Goal: Check status: Check status

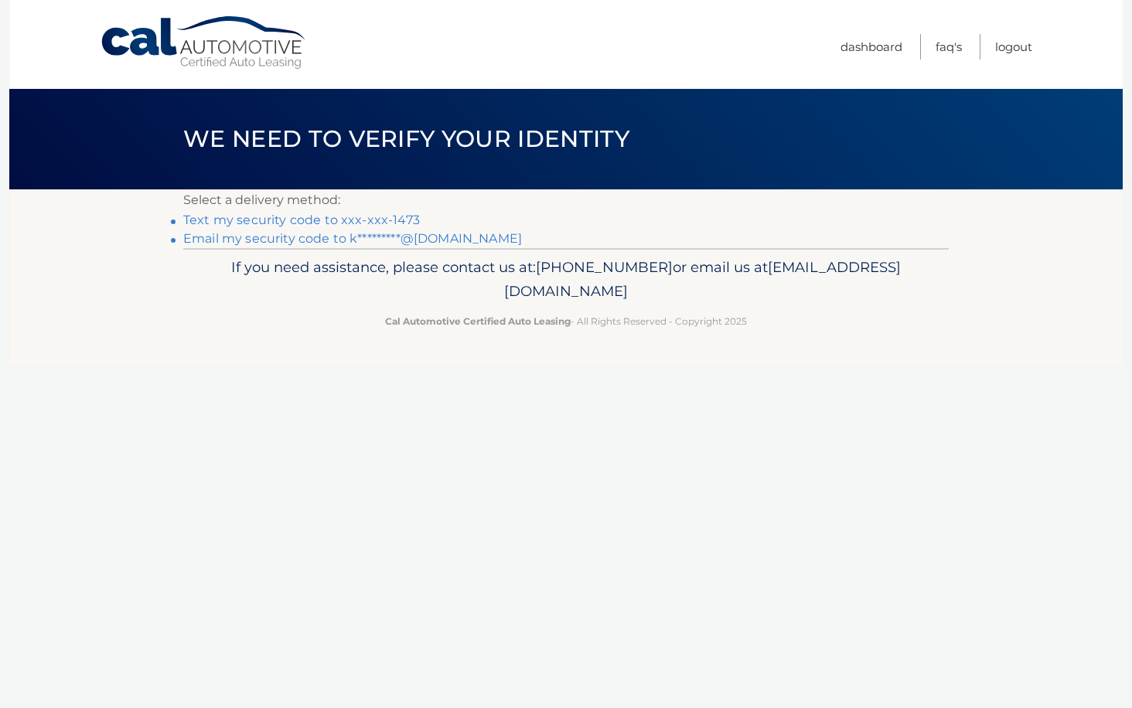
click at [465, 241] on link "Email my security code to k*********@gmail.com" at bounding box center [352, 238] width 339 height 15
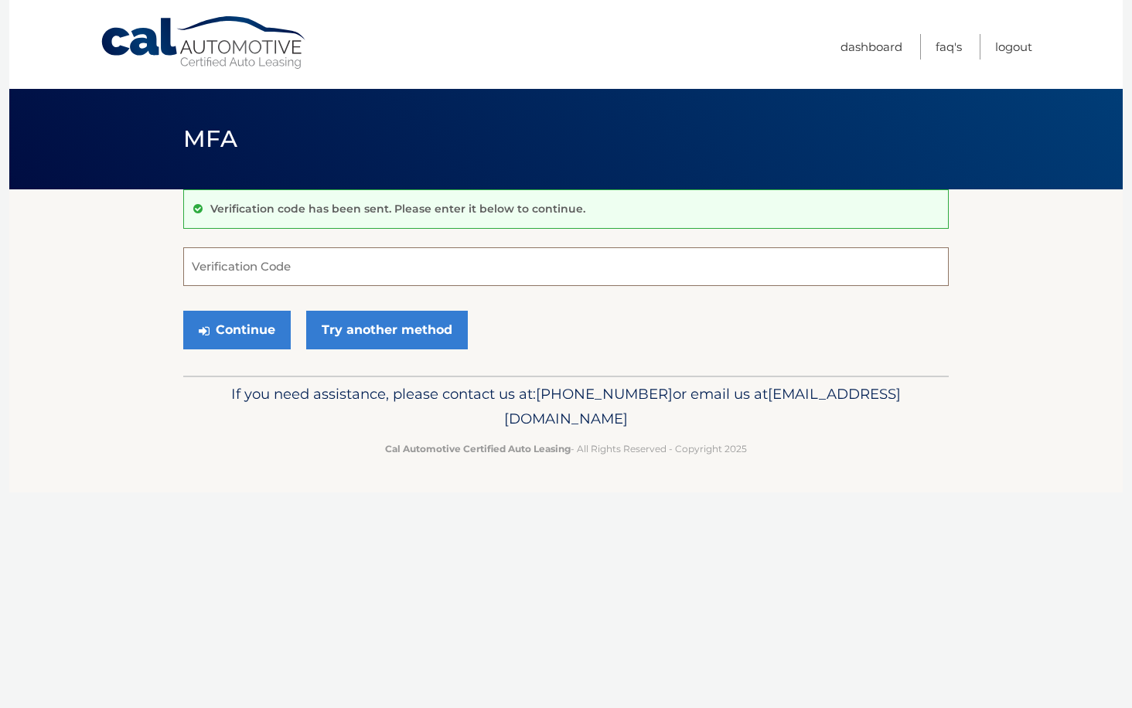
click at [631, 253] on input "Verification Code" at bounding box center [565, 266] width 765 height 39
paste input "846220"
click at [252, 326] on button "Continue" at bounding box center [236, 330] width 107 height 39
click at [335, 271] on input "846220" at bounding box center [565, 266] width 765 height 39
type input "846220"
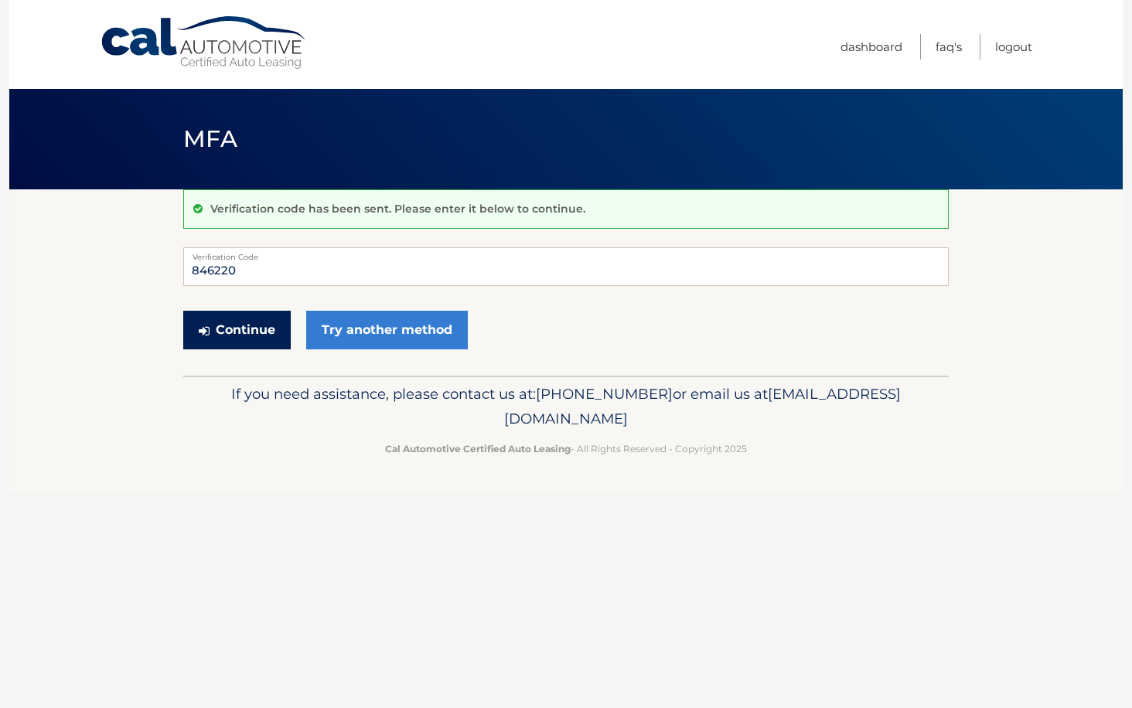
click at [232, 325] on button "Continue" at bounding box center [236, 330] width 107 height 39
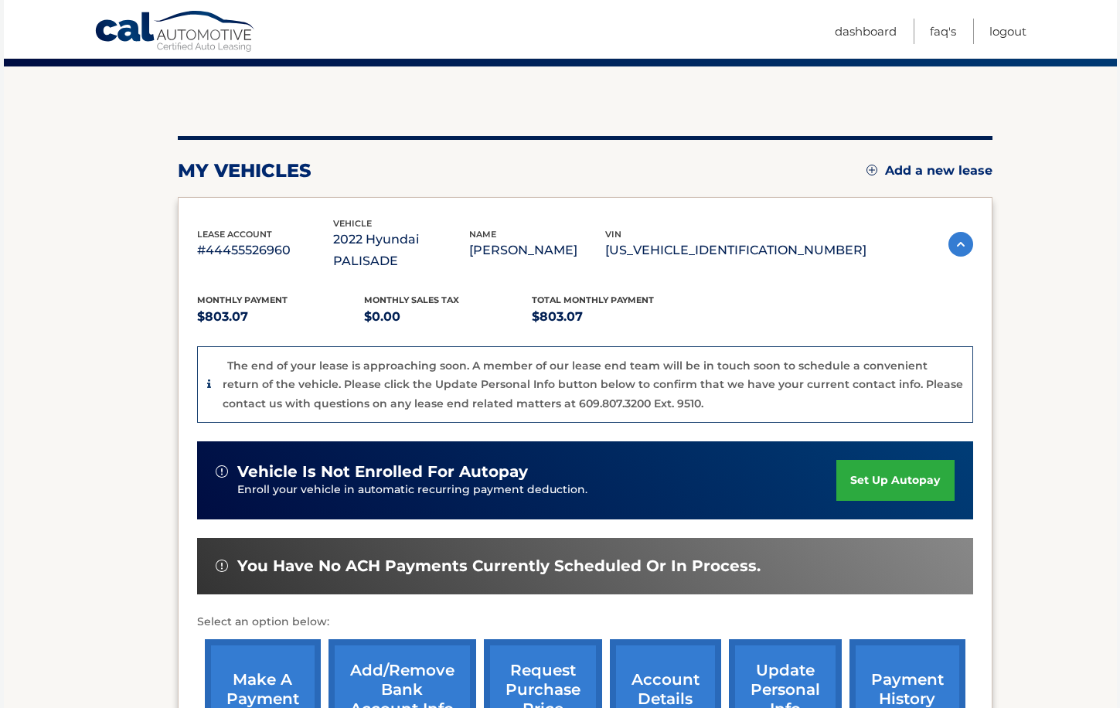
scroll to position [325, 0]
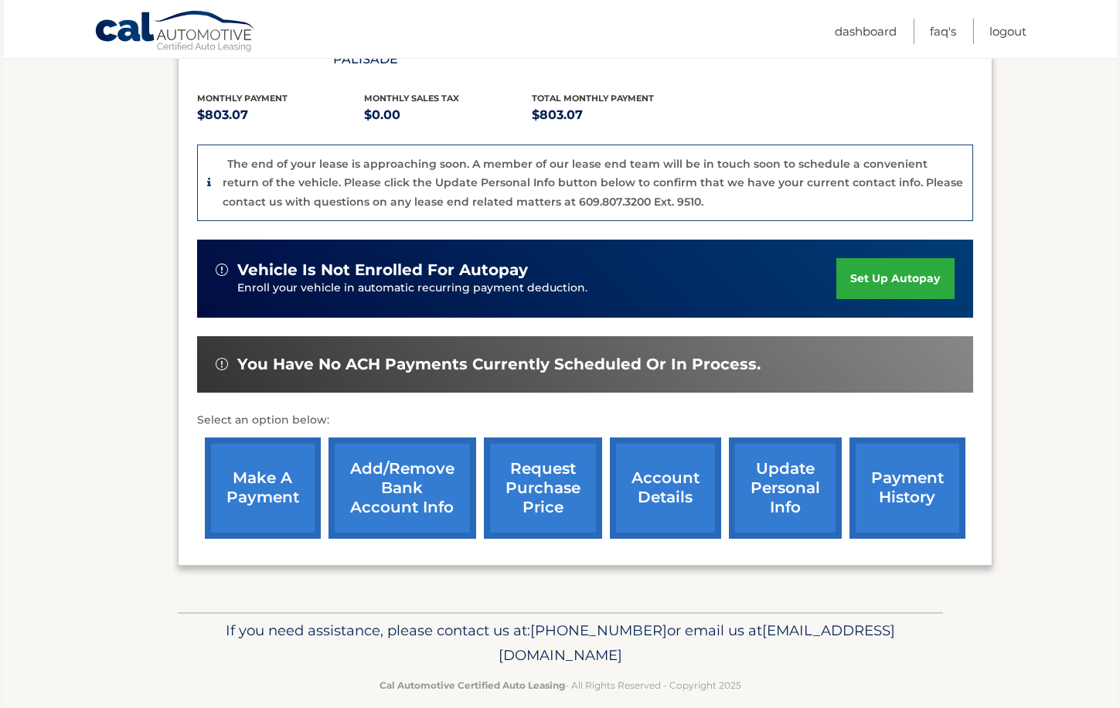
click at [693, 462] on link "account details" at bounding box center [665, 488] width 111 height 101
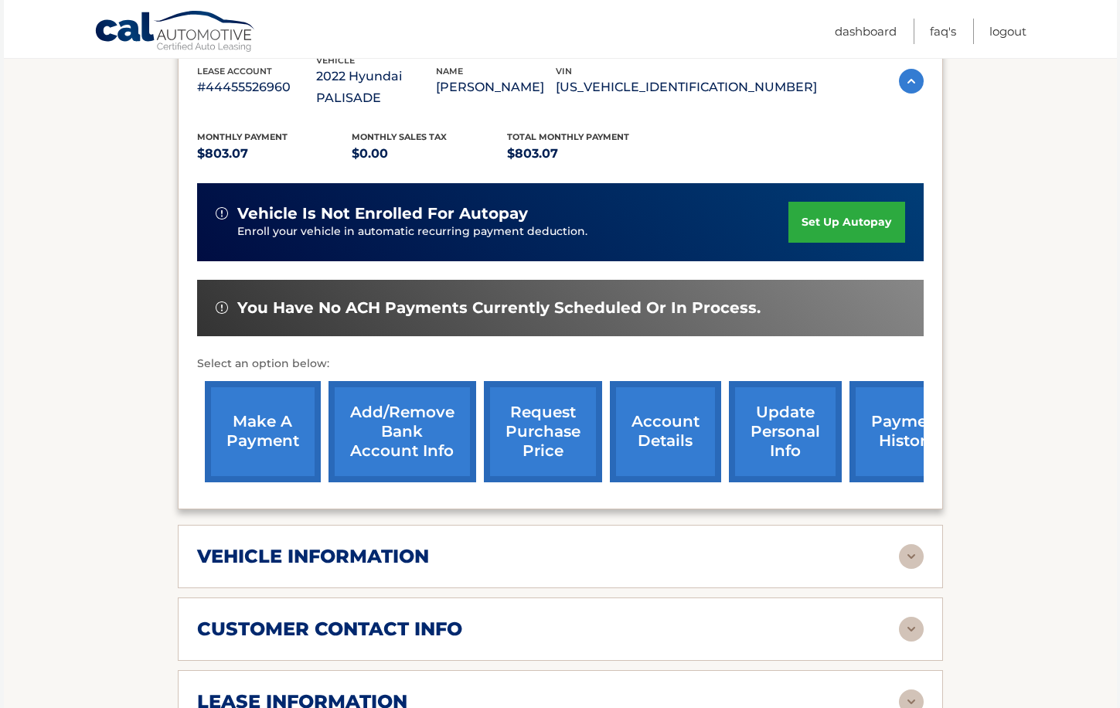
scroll to position [530, 0]
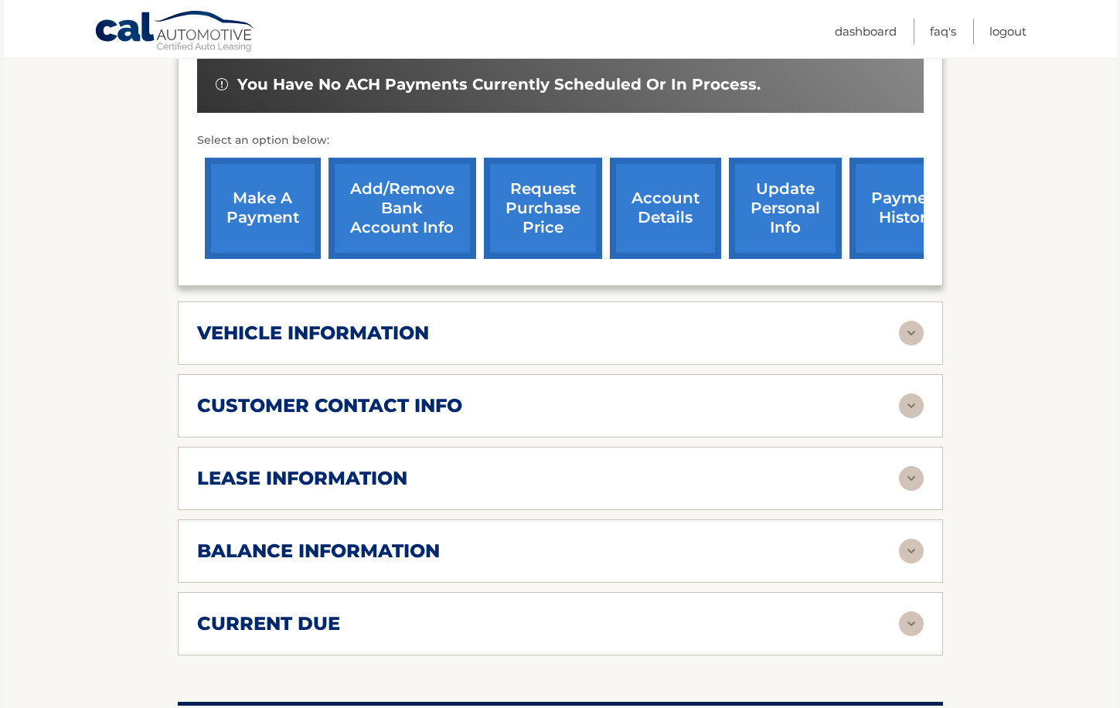
click at [897, 467] on div "lease information" at bounding box center [548, 478] width 702 height 23
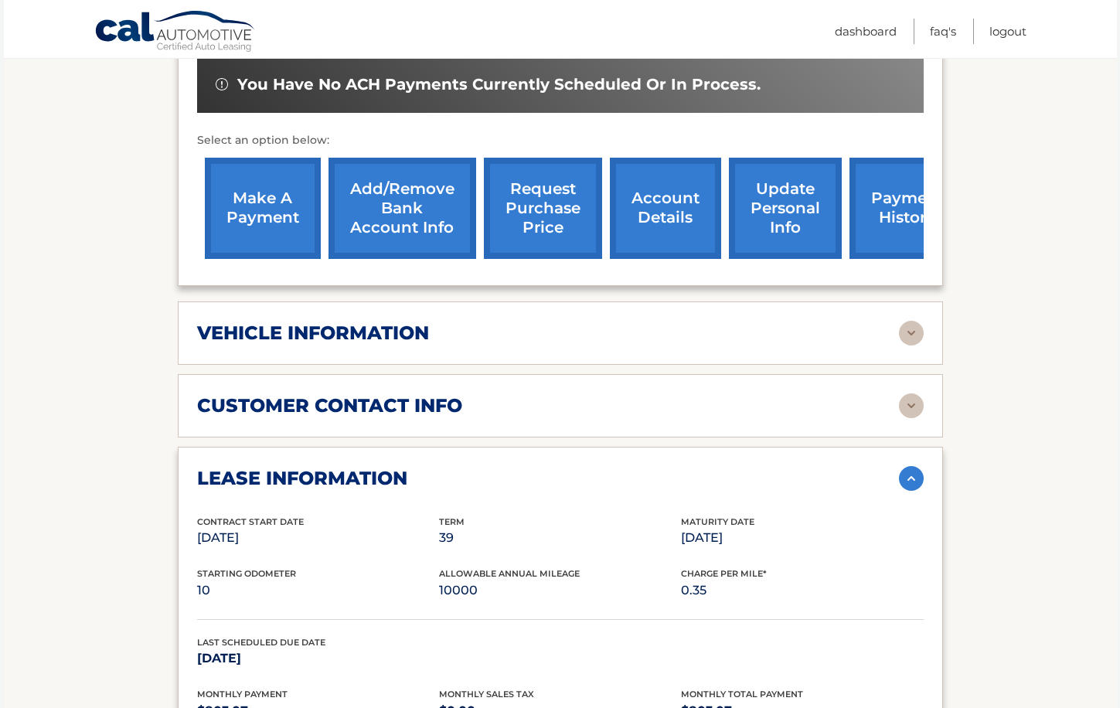
scroll to position [845, 0]
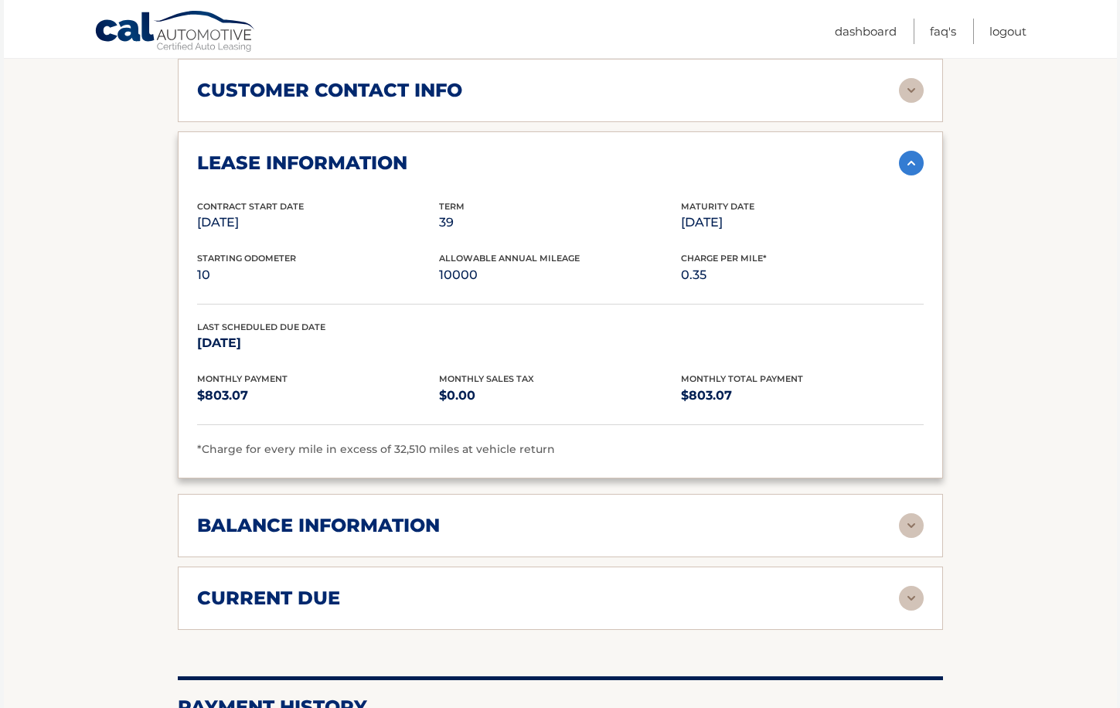
click at [909, 513] on img at bounding box center [911, 525] width 25 height 25
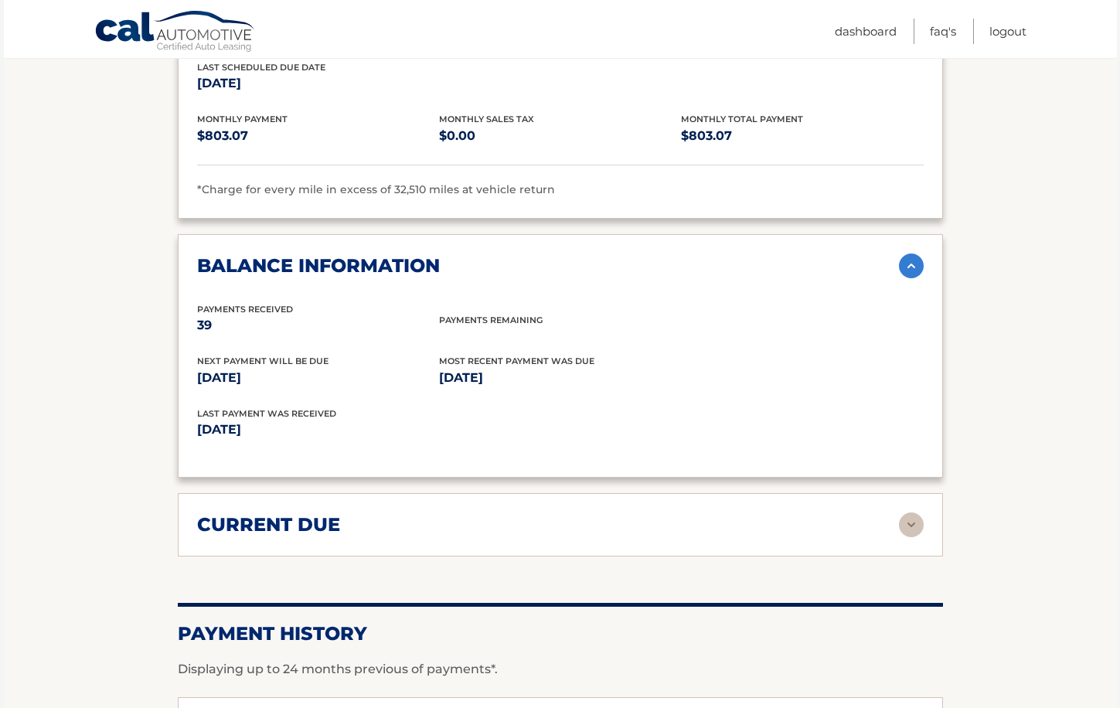
scroll to position [1219, 0]
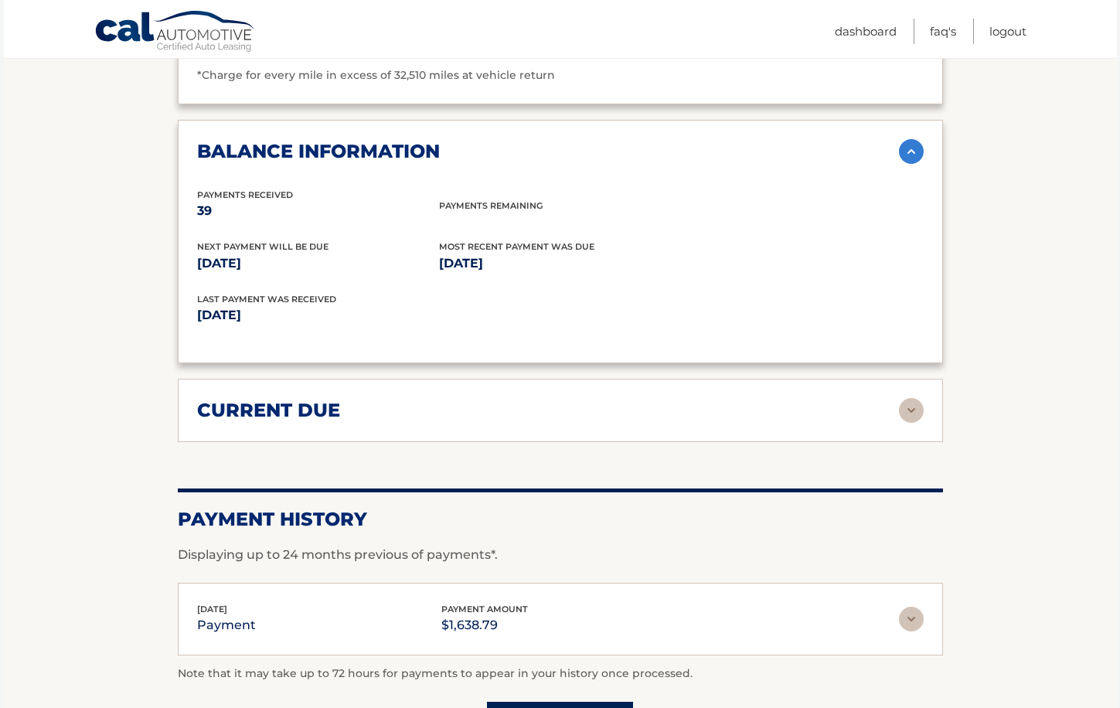
click at [927, 404] on div "current due Late Charges $182.70 Miscelleneous Charges* $0.00 Sales Tax $0.00 p…" at bounding box center [560, 410] width 765 height 63
click at [919, 398] on img at bounding box center [911, 410] width 25 height 25
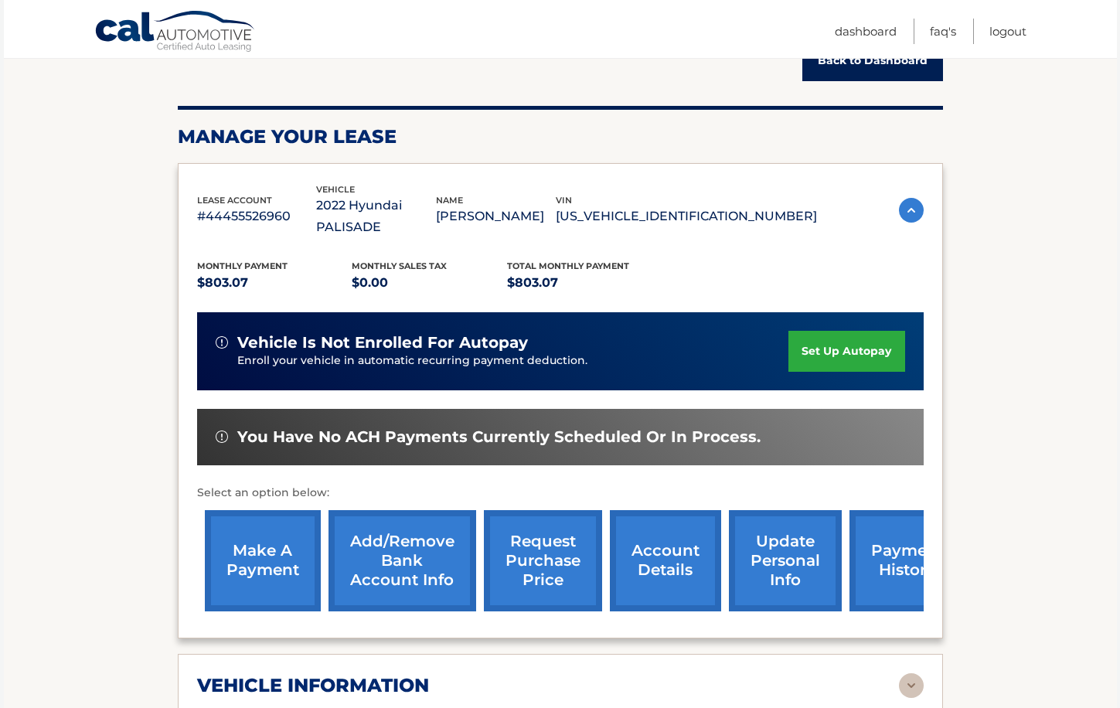
scroll to position [294, 0]
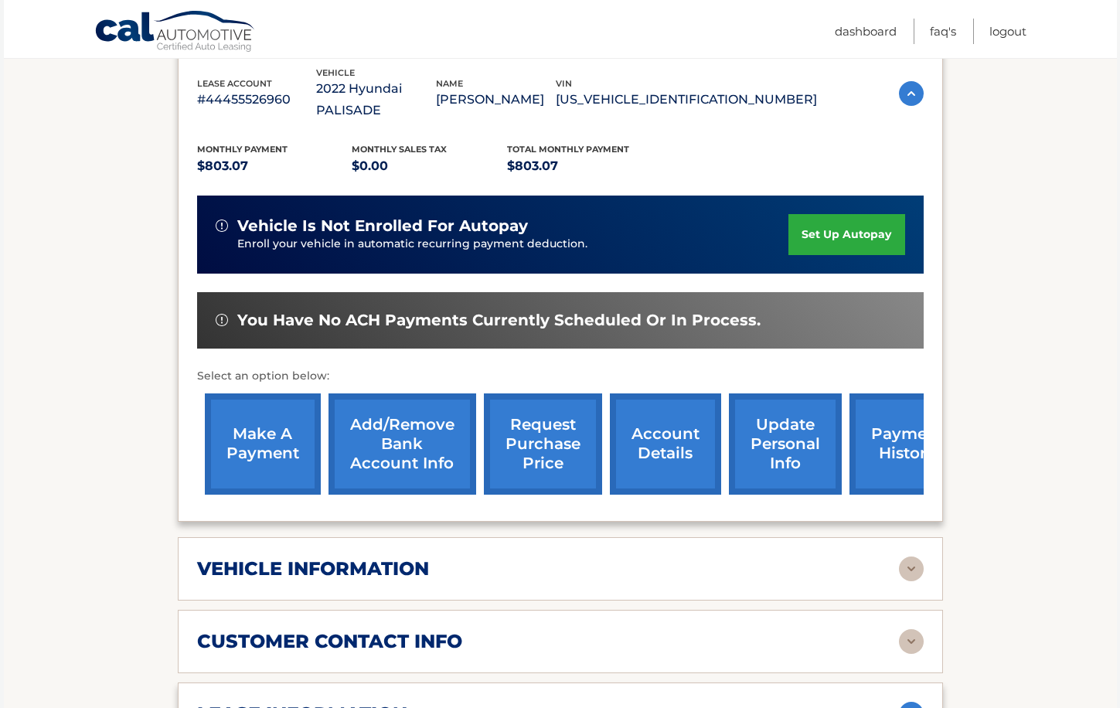
click at [556, 438] on link "request purchase price" at bounding box center [543, 443] width 118 height 101
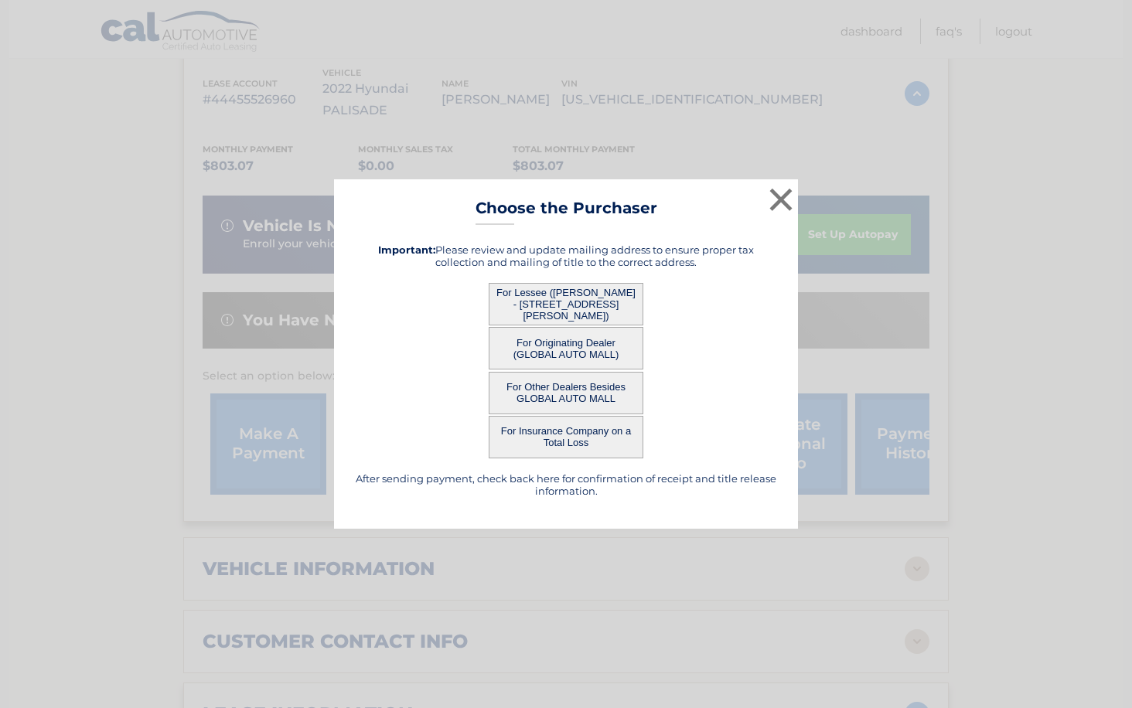
click at [620, 309] on button "For Lessee ([PERSON_NAME] - [STREET_ADDRESS][PERSON_NAME])" at bounding box center [566, 304] width 155 height 43
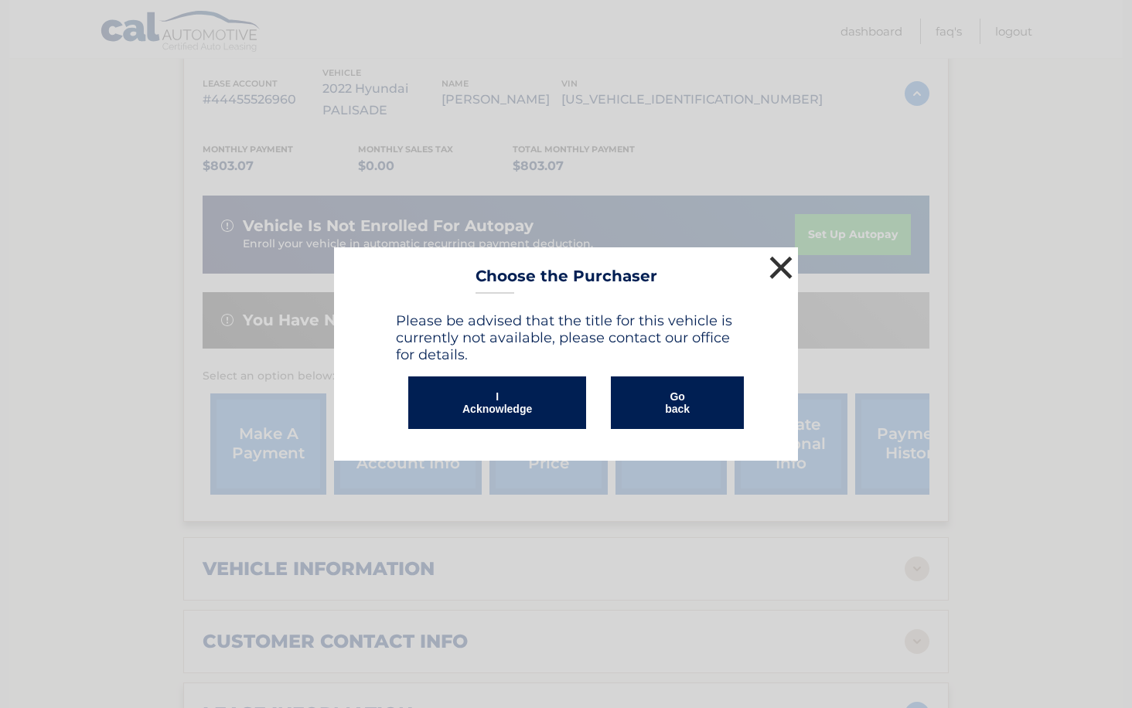
click at [777, 272] on button "×" at bounding box center [780, 267] width 31 height 31
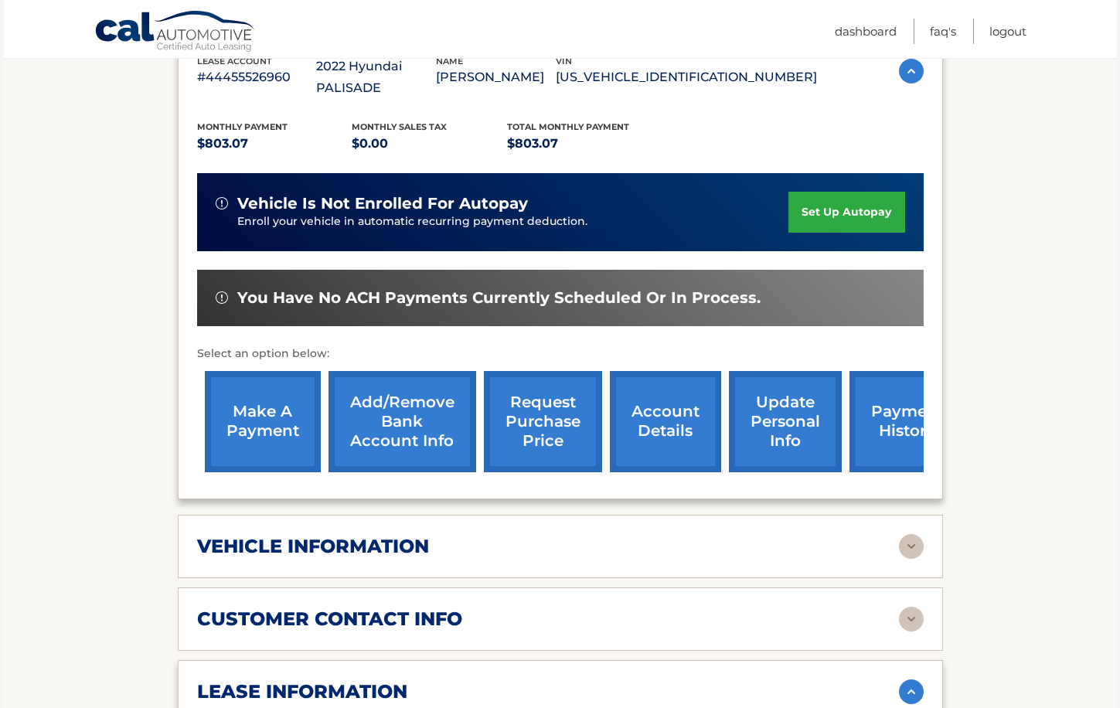
scroll to position [604, 0]
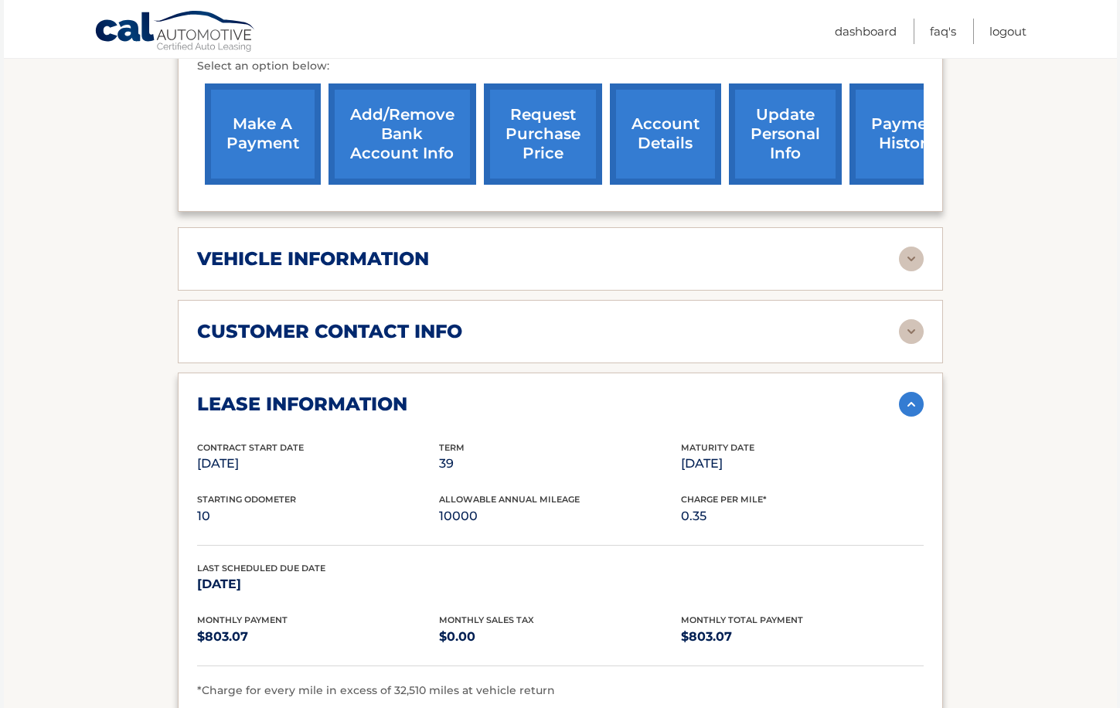
click at [911, 247] on img at bounding box center [911, 259] width 25 height 25
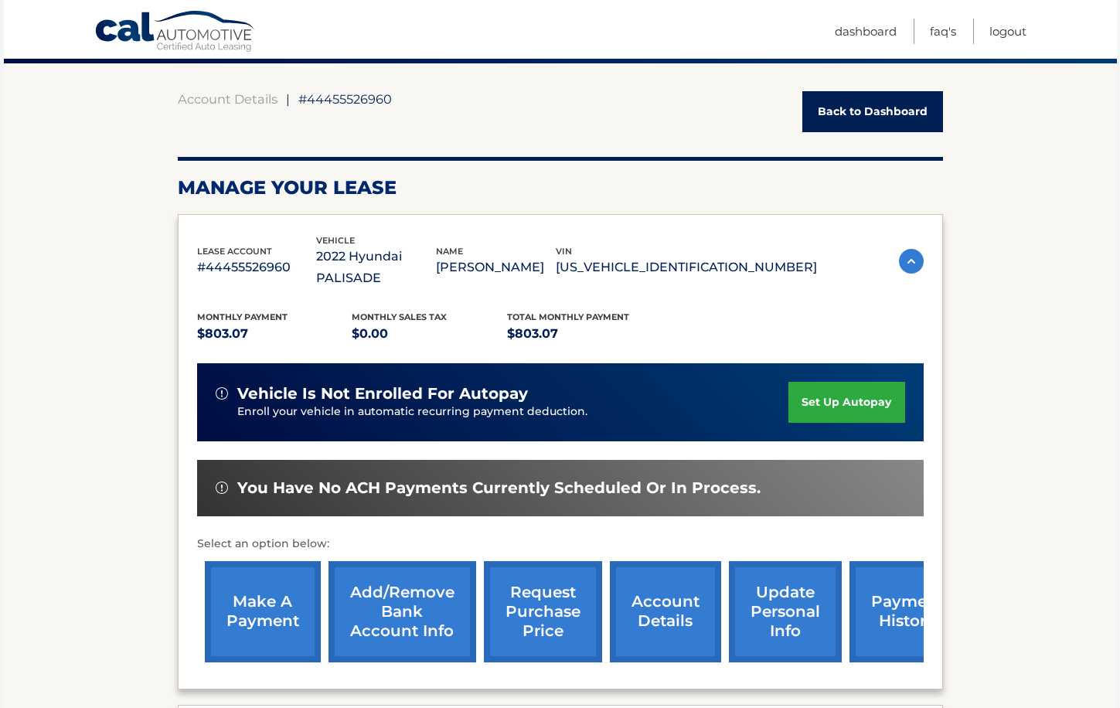
scroll to position [114, 0]
